Goal: Task Accomplishment & Management: Manage account settings

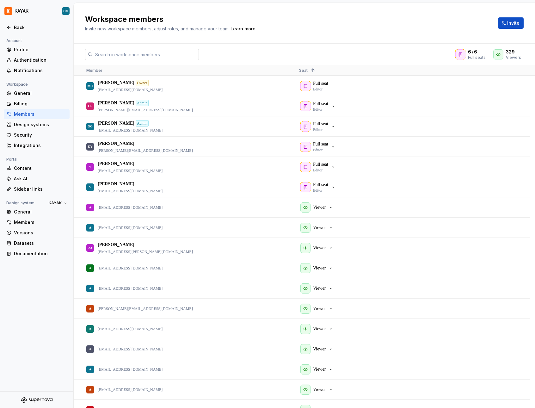
click at [126, 55] on input "text" at bounding box center [146, 54] width 106 height 11
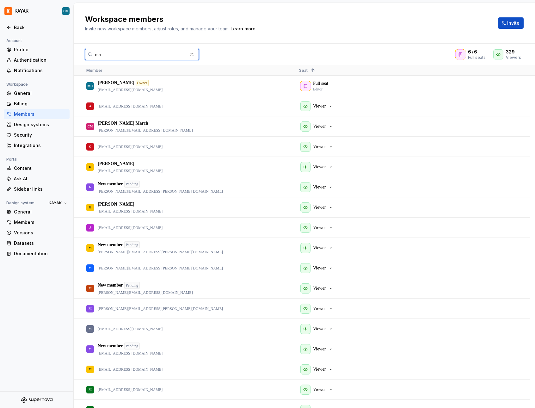
type input "m"
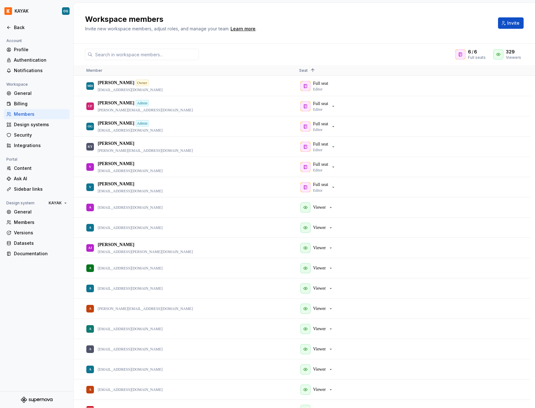
click at [328, 28] on div "Workspace members Invite new workspace members, adjust roles, and manage your t…" at bounding box center [288, 23] width 406 height 18
click at [514, 20] on span "Invite" at bounding box center [514, 23] width 12 height 6
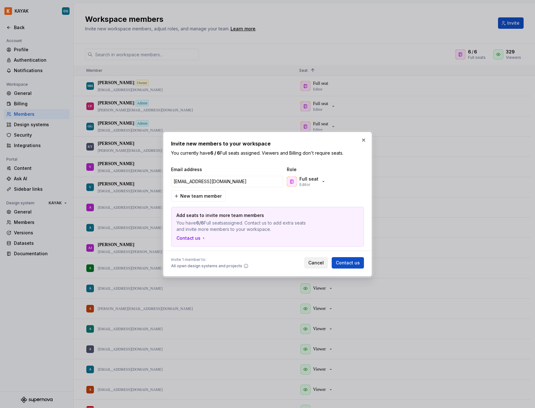
type input "[EMAIL_ADDRESS][DOMAIN_NAME]"
click at [318, 265] on span "Cancel" at bounding box center [317, 263] width 16 height 6
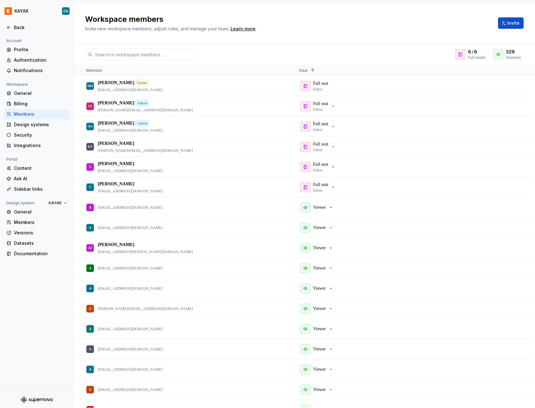
click at [311, 33] on div "Workspace members Invite new workspace members, adjust roles, and manage your t…" at bounding box center [305, 23] width 462 height 41
click at [367, 11] on div "Workspace members Invite new workspace members, adjust roles, and manage your t…" at bounding box center [305, 23] width 462 height 41
click at [174, 52] on input "text" at bounding box center [146, 54] width 106 height 11
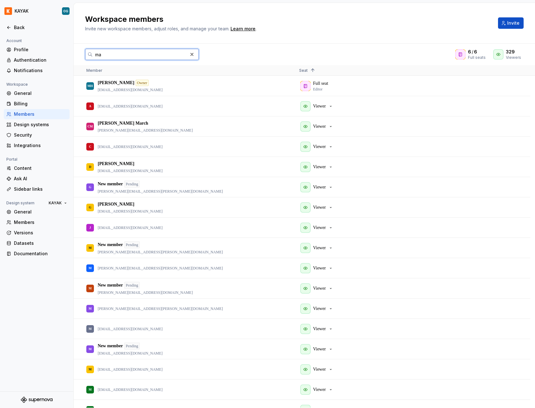
type input "m"
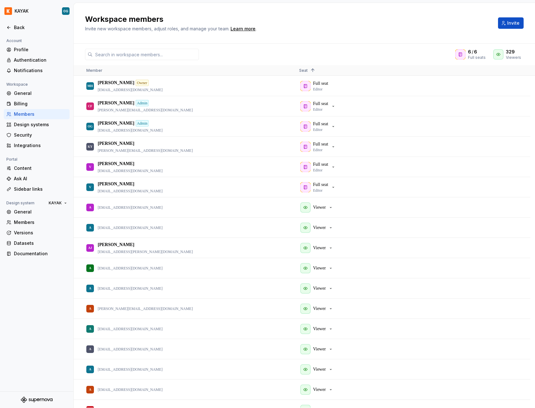
click at [292, 30] on div "Workspace members Invite new workspace members, adjust roles, and manage your t…" at bounding box center [288, 23] width 406 height 18
